Goal: Transaction & Acquisition: Purchase product/service

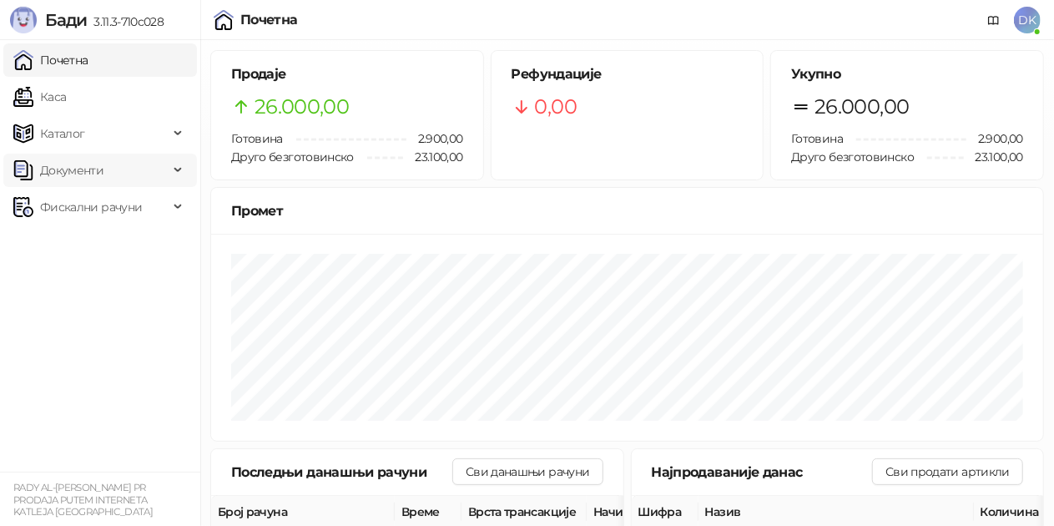
click at [36, 93] on link "Каса" at bounding box center [39, 96] width 53 height 33
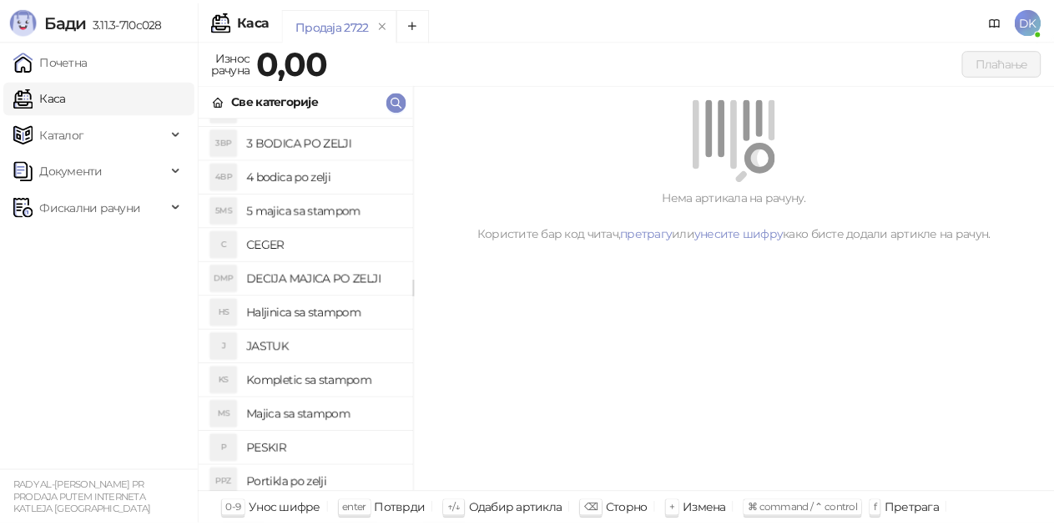
scroll to position [83, 0]
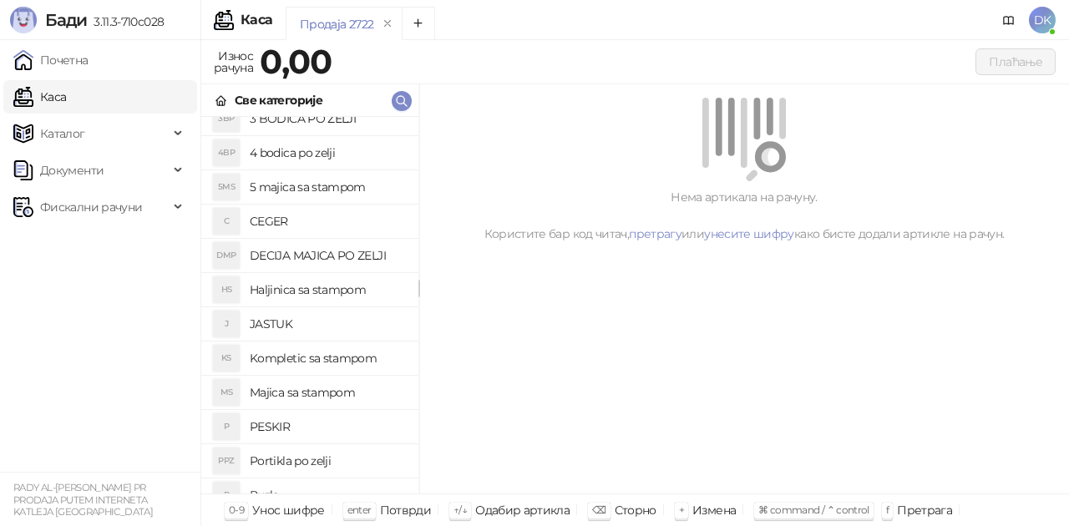
click at [306, 391] on h4 "Majica sa stampom" at bounding box center [327, 392] width 155 height 27
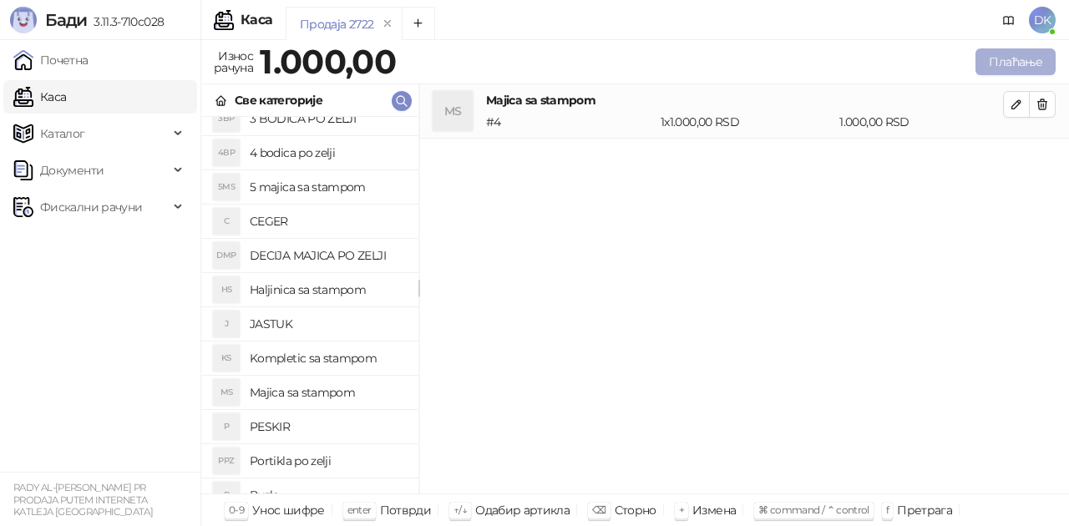
click at [1013, 60] on button "Плаћање" at bounding box center [1015, 61] width 80 height 27
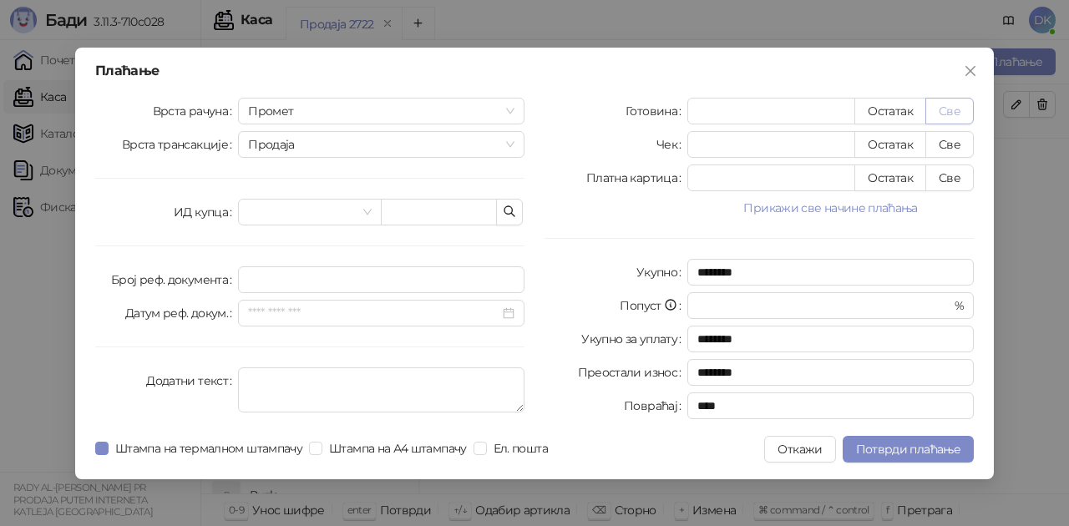
click at [945, 116] on button "Све" at bounding box center [949, 111] width 48 height 27
type input "****"
click at [939, 445] on span "Потврди плаћање" at bounding box center [908, 449] width 104 height 15
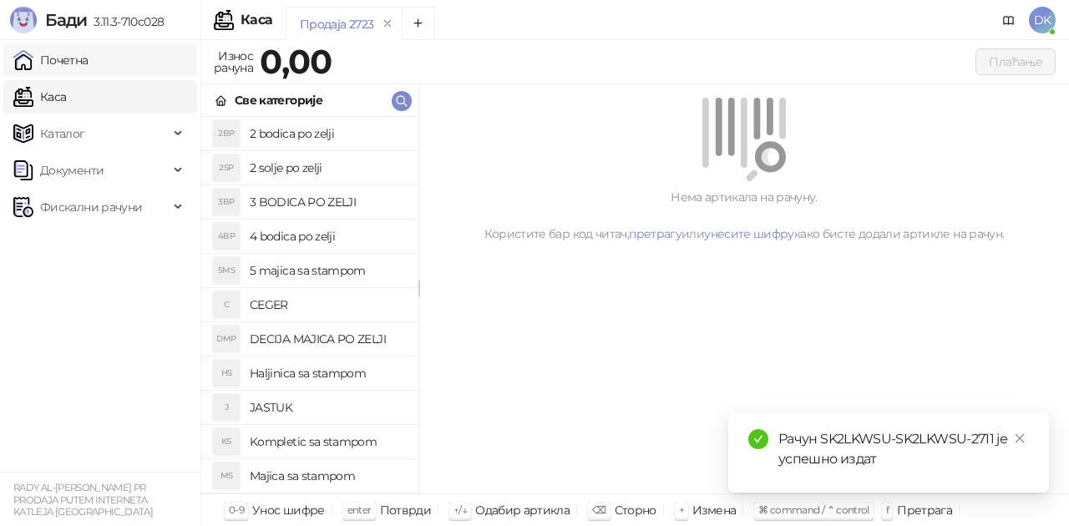
click at [86, 63] on link "Почетна" at bounding box center [50, 59] width 75 height 33
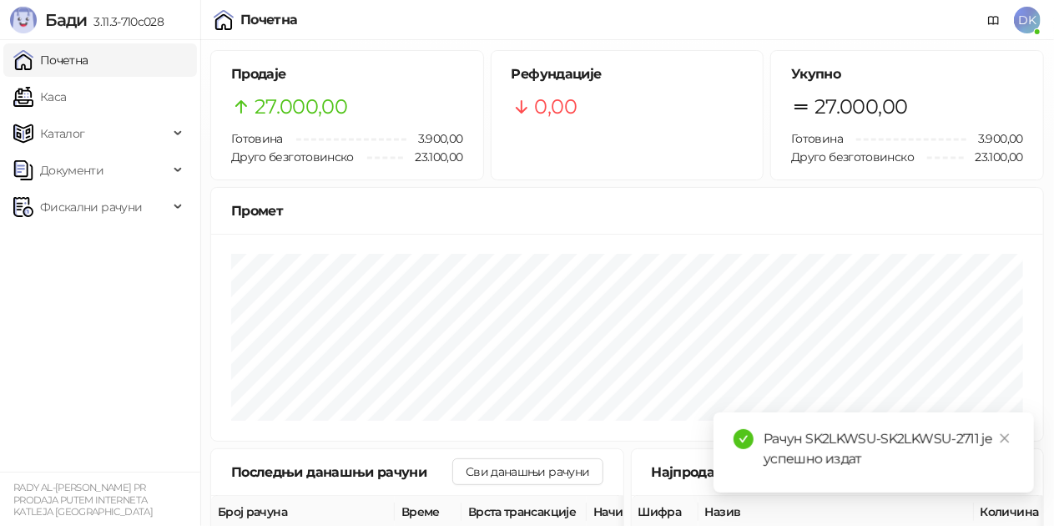
click at [88, 53] on link "Почетна" at bounding box center [50, 59] width 75 height 33
